Goal: Information Seeking & Learning: Check status

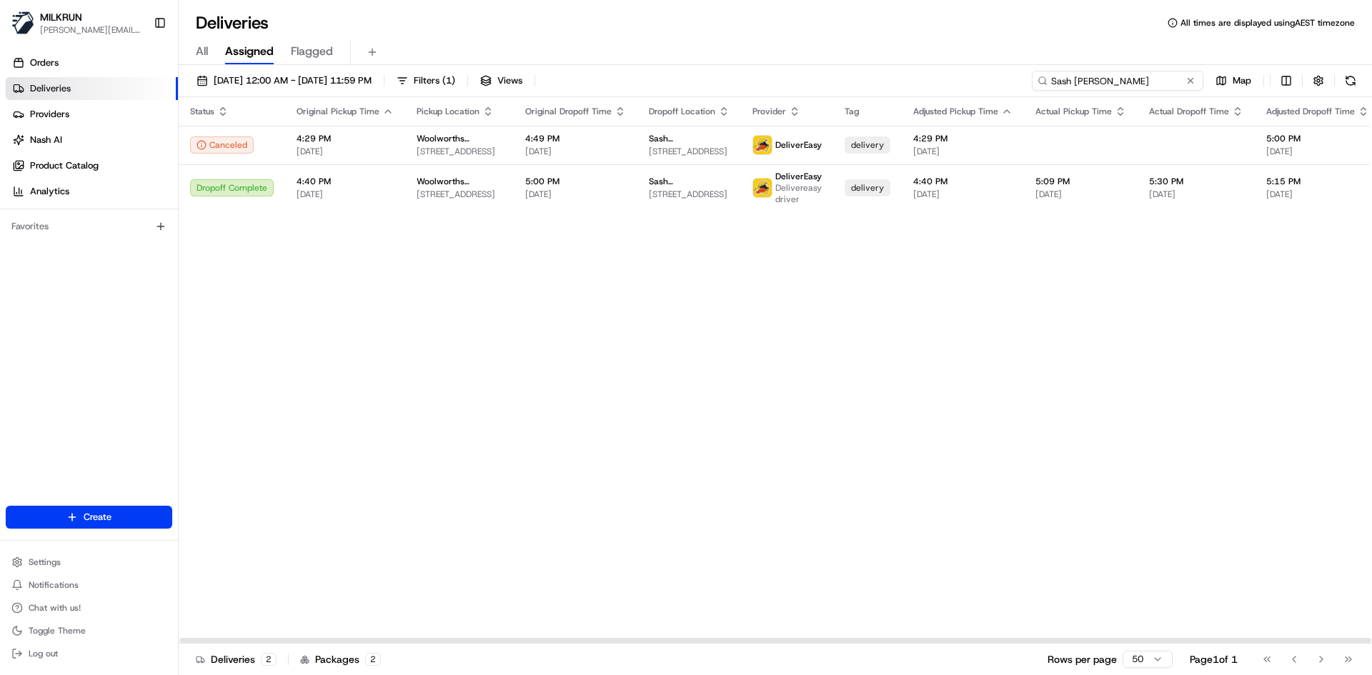
click at [1165, 84] on input "Sash [PERSON_NAME]" at bounding box center [1117, 81] width 171 height 20
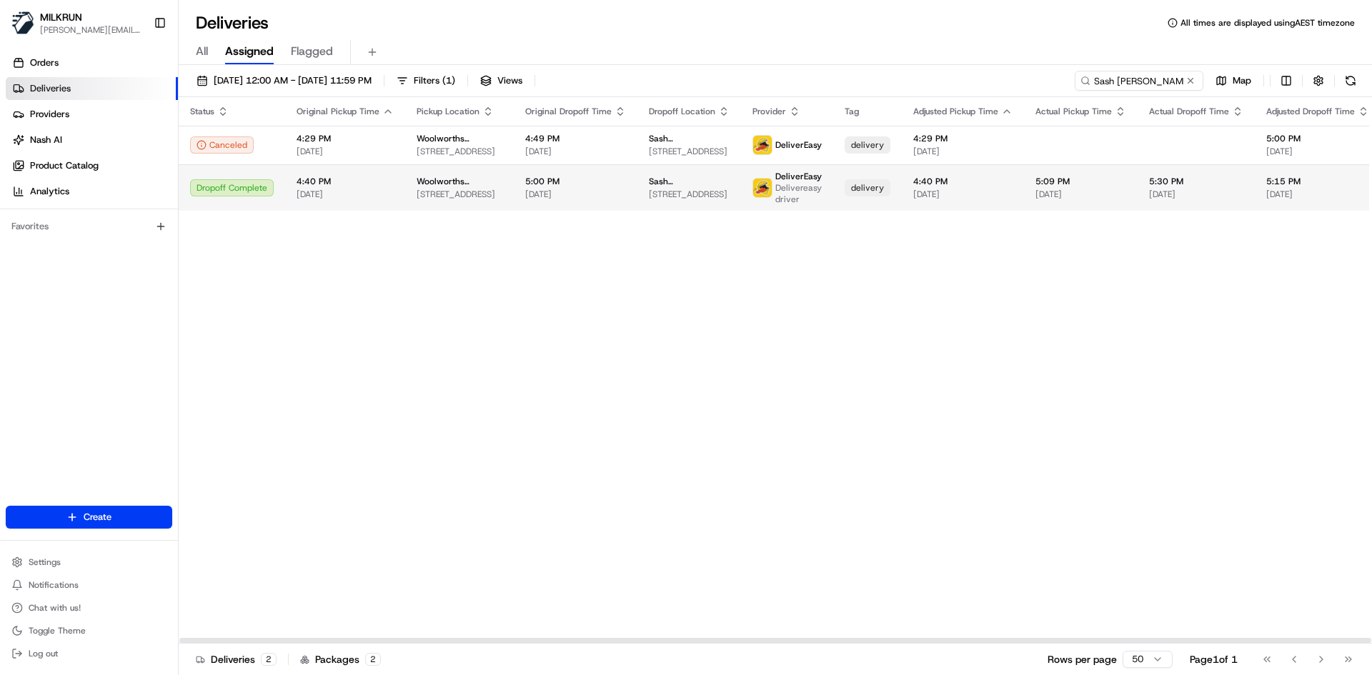
click at [467, 208] on td "Woolworths Supermarket NZ - [GEOGRAPHIC_DATA] [STREET_ADDRESS]" at bounding box center [459, 187] width 109 height 46
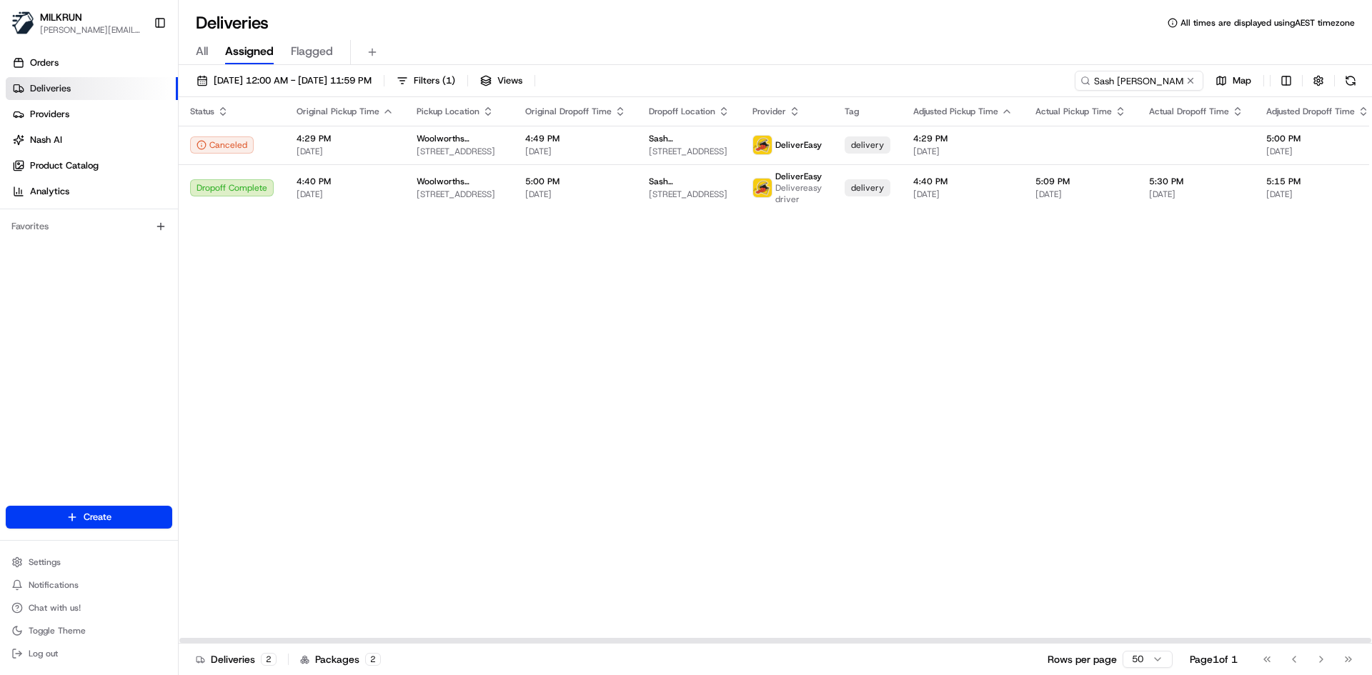
drag, startPoint x: 413, startPoint y: 514, endPoint x: 425, endPoint y: 504, distance: 16.2
click at [425, 504] on div "Status Original Pickup Time Pickup Location Original Dropoff Time Dropoff Locat…" at bounding box center [894, 370] width 1431 height 547
click at [1131, 77] on input "Sash [PERSON_NAME]" at bounding box center [1117, 81] width 171 height 20
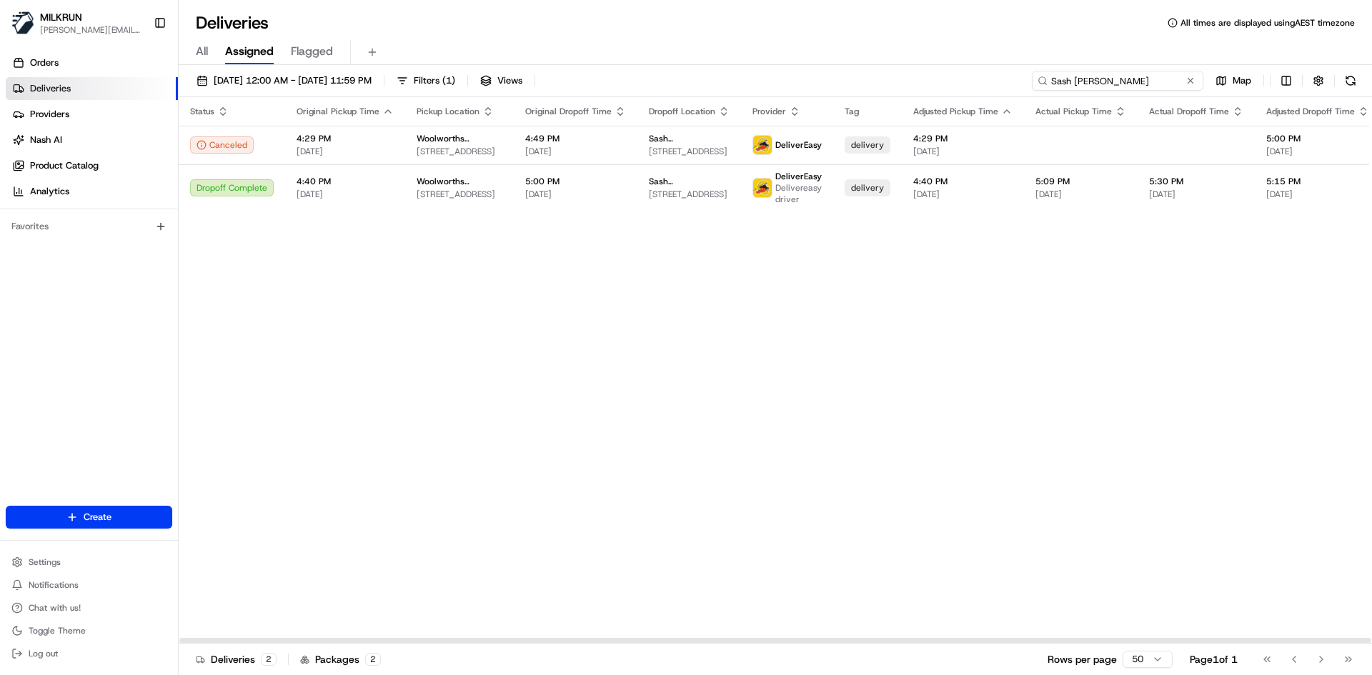
paste input "[PERSON_NAME]"
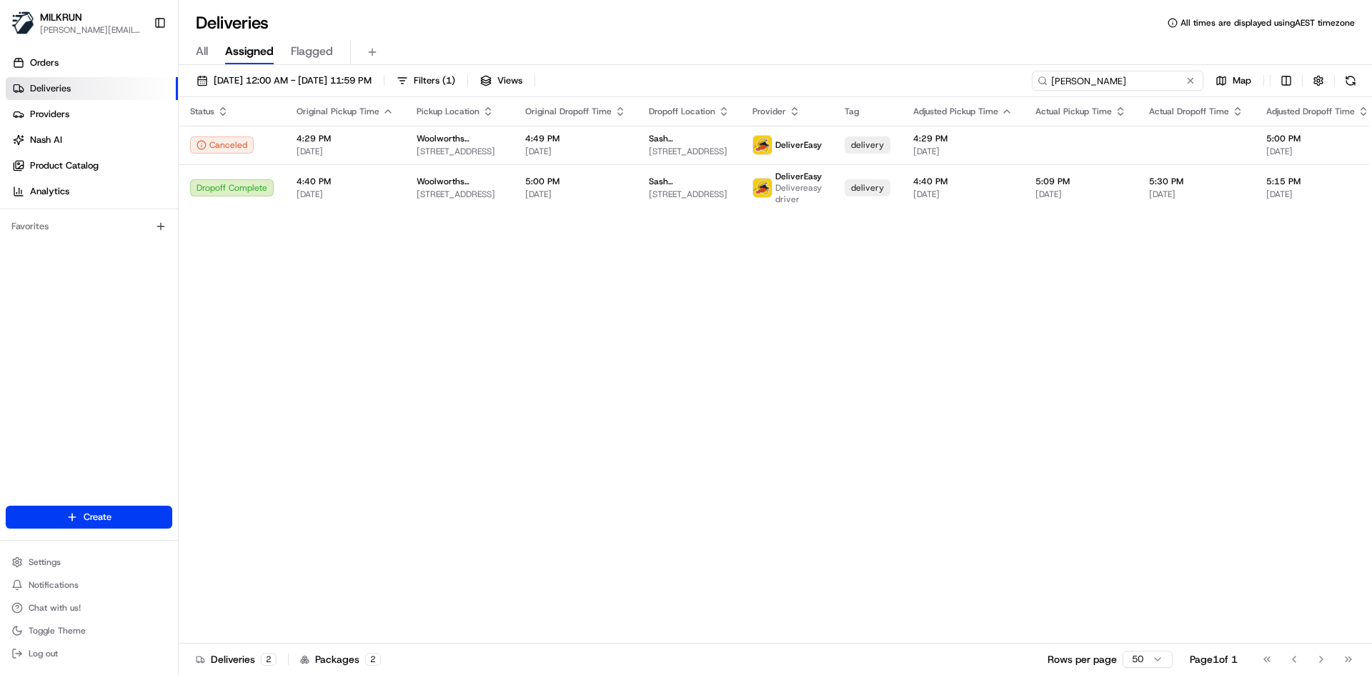
type input "[PERSON_NAME]"
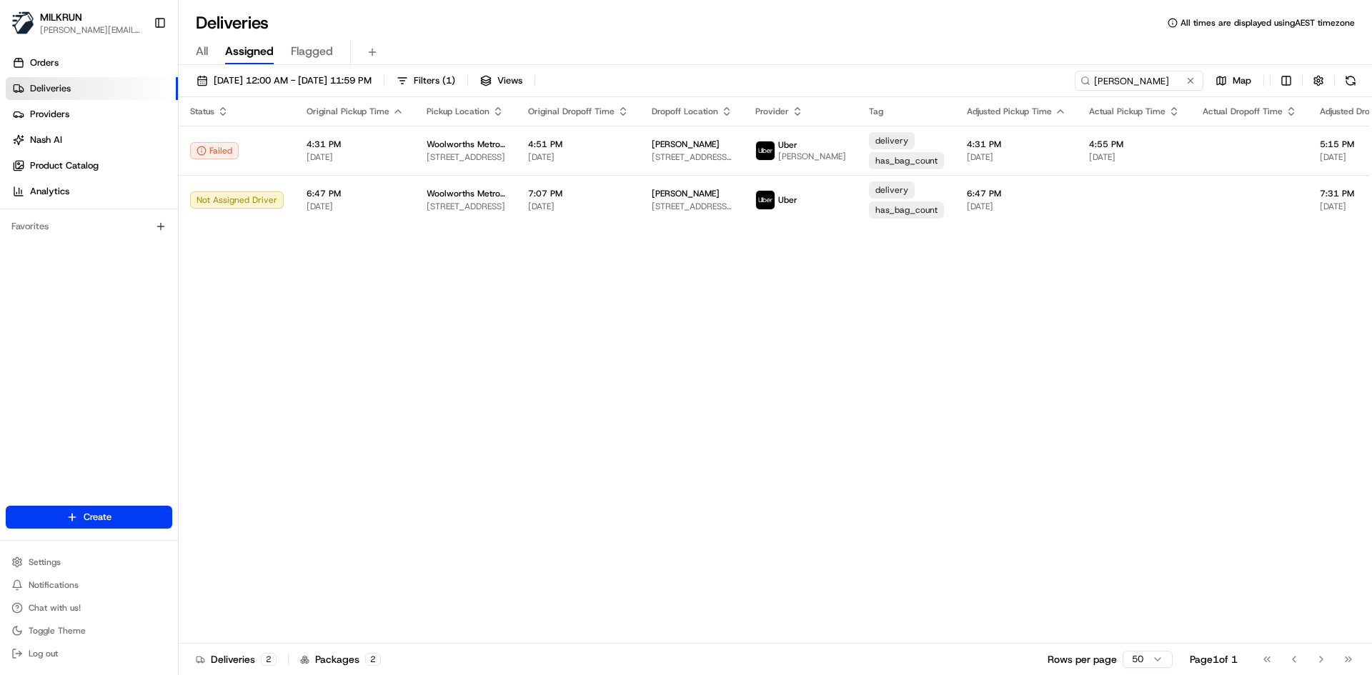
click at [658, 454] on div "Status Original Pickup Time Pickup Location Original Dropoff Time Dropoff Locat…" at bounding box center [924, 370] width 1490 height 547
